Goal: Information Seeking & Learning: Learn about a topic

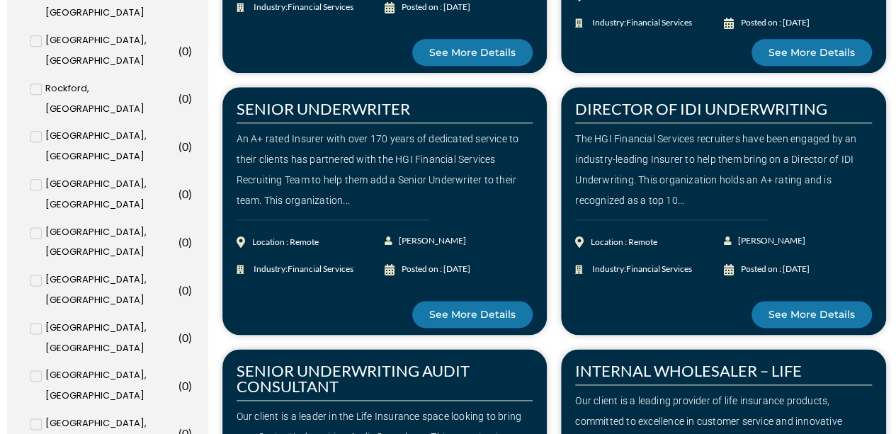
scroll to position [708, 0]
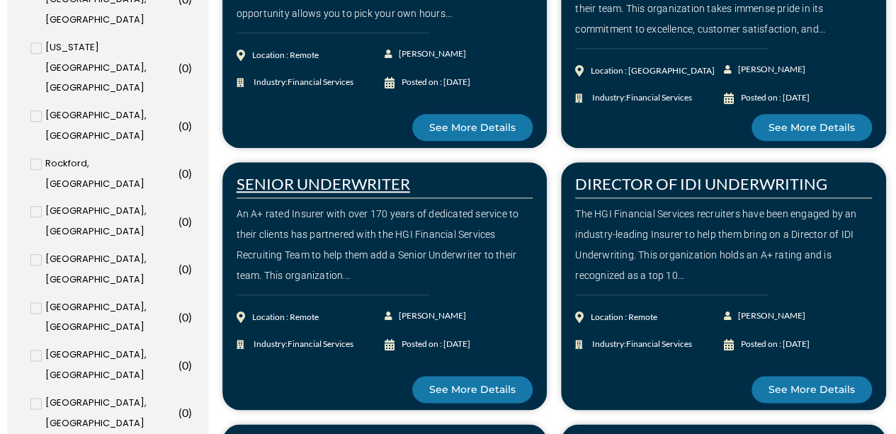
click at [344, 183] on link "SENIOR UNDERWRITER" at bounding box center [322, 183] width 173 height 19
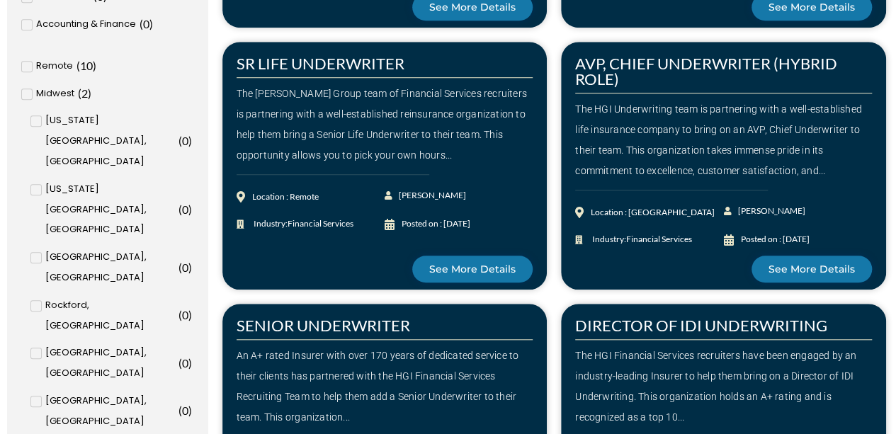
scroll to position [496, 0]
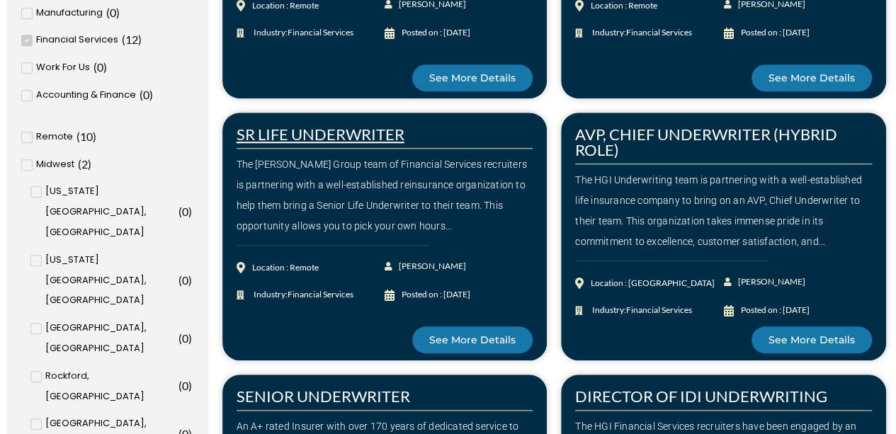
click at [317, 134] on link "SR LIFE UNDERWRITER" at bounding box center [320, 134] width 168 height 19
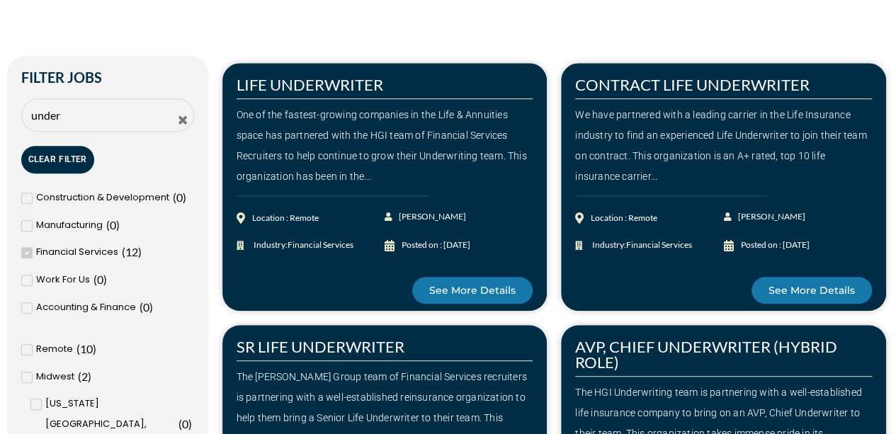
scroll to position [212, 0]
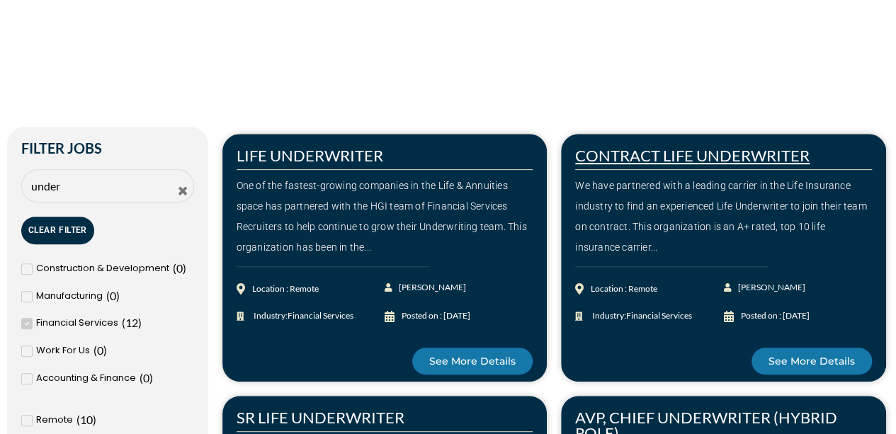
click at [644, 156] on link "CONTRACT LIFE UNDERWRITER" at bounding box center [692, 155] width 234 height 19
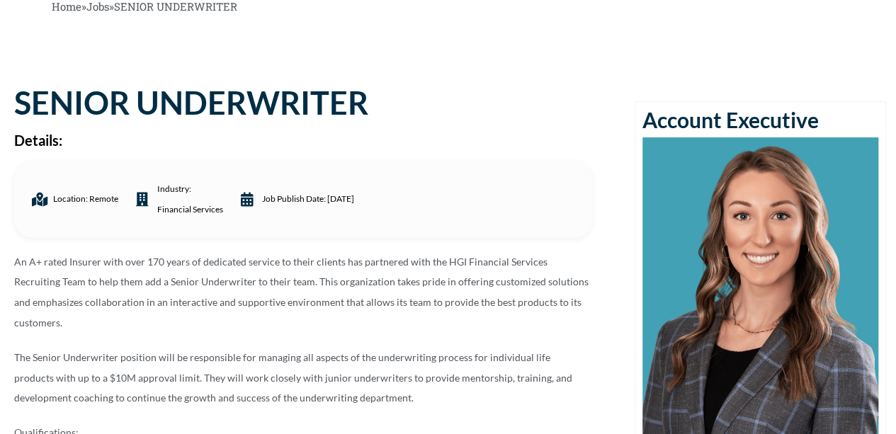
scroll to position [71, 0]
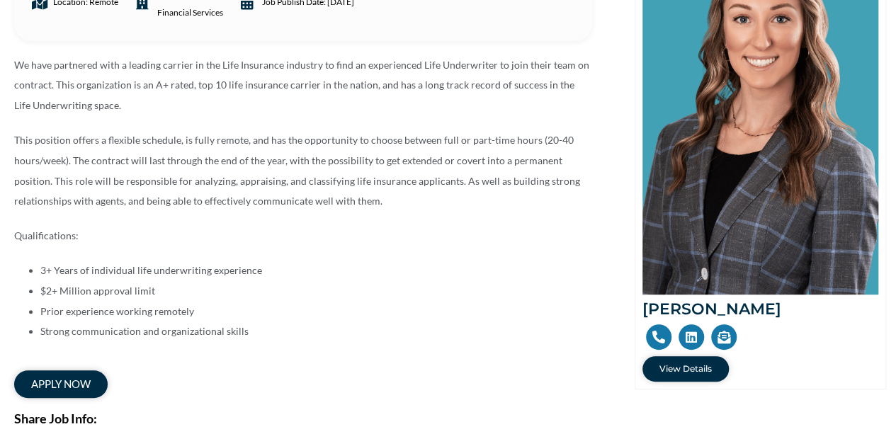
scroll to position [212, 0]
